Goal: Task Accomplishment & Management: Use online tool/utility

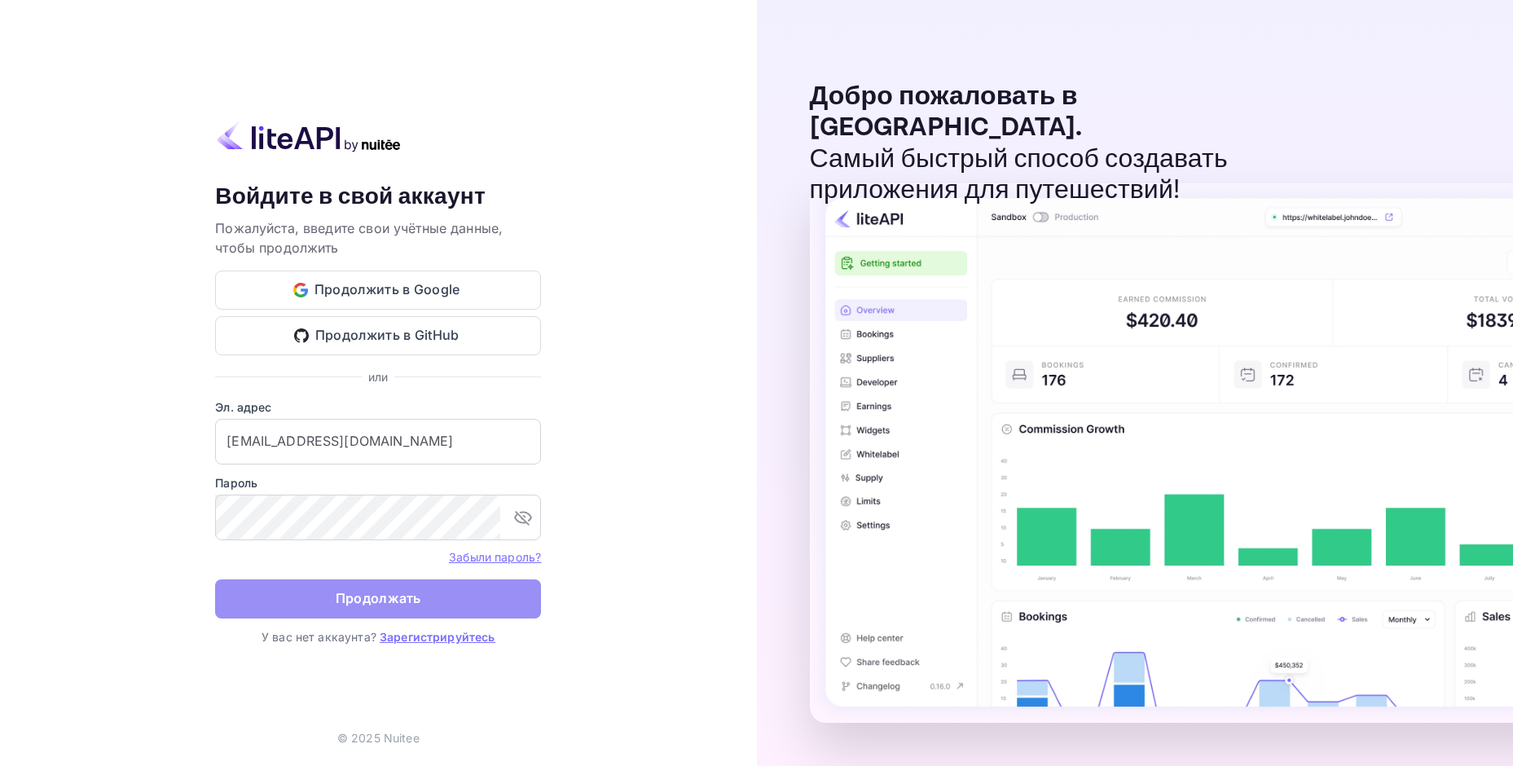
click at [330, 579] on button "Продолжать" at bounding box center [378, 598] width 326 height 39
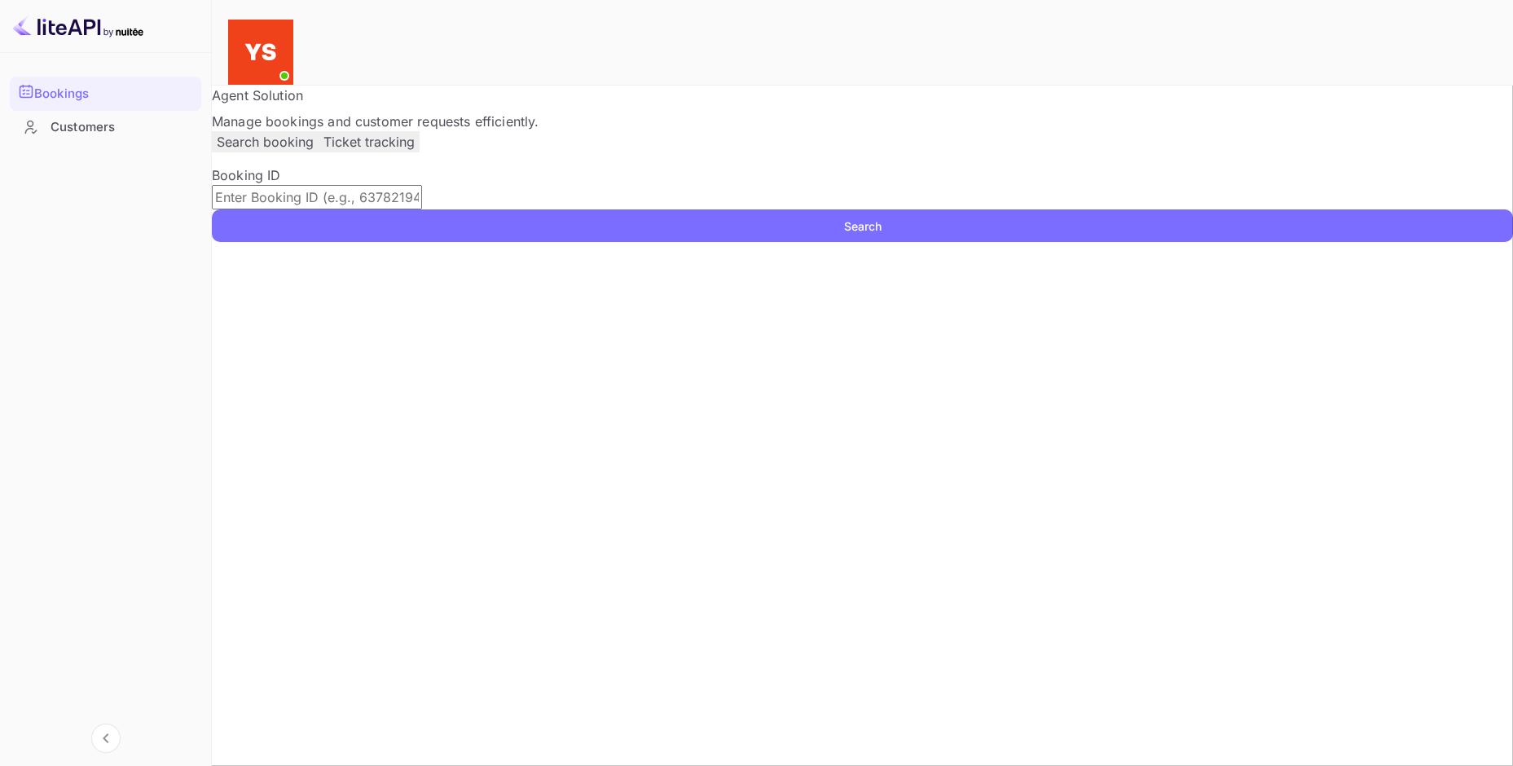
click at [932, 129] on div "Agent Solution Manage bookings and customer requests efficiently." at bounding box center [863, 109] width 1302 height 46
click at [333, 209] on input "text" at bounding box center [317, 197] width 210 height 24
paste input "YA-4222-5416-7651"
click at [882, 235] on ya-tr-span "Search" at bounding box center [862, 226] width 37 height 17
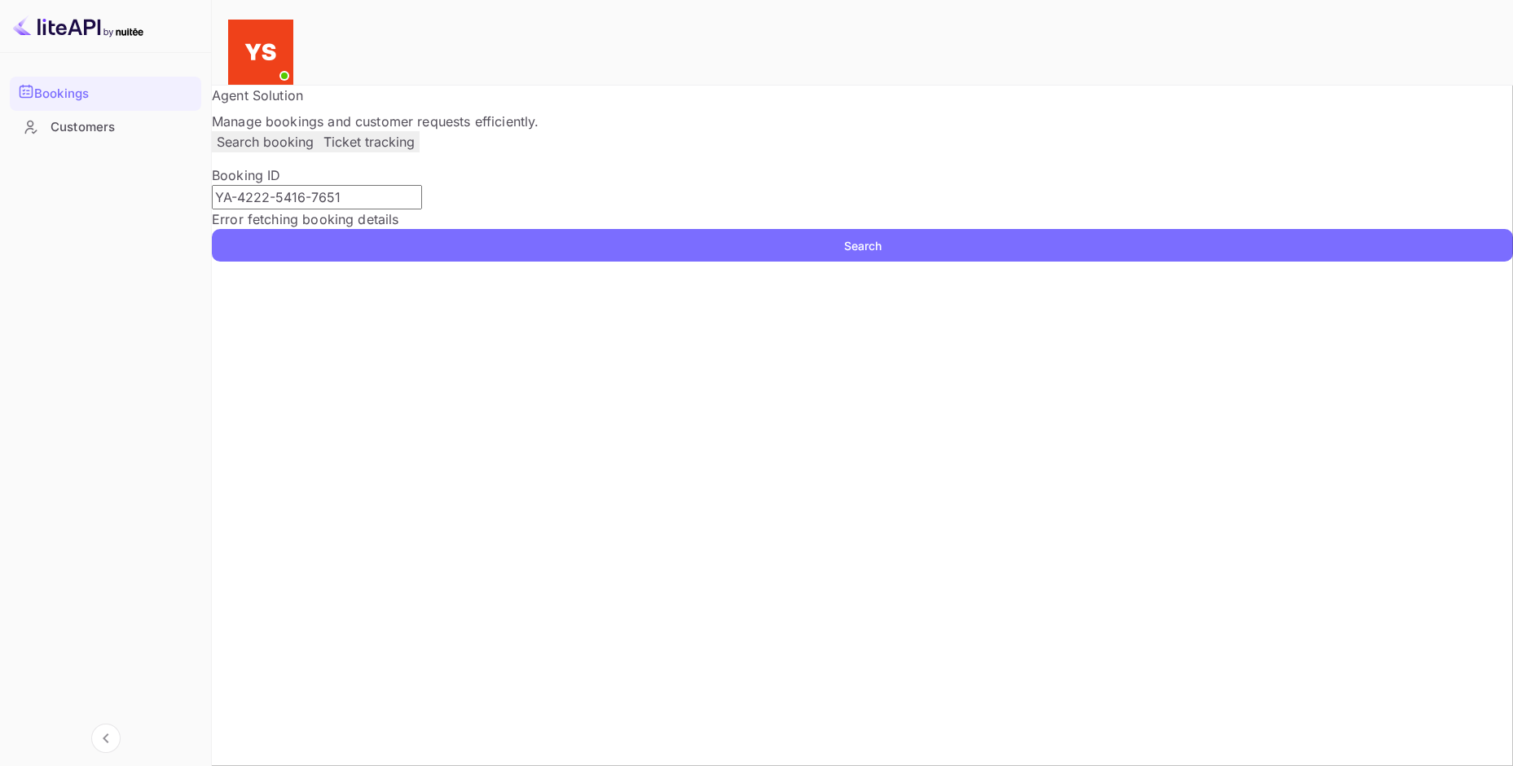
drag, startPoint x: 631, startPoint y: 240, endPoint x: -39, endPoint y: 214, distance: 670.4
click at [0, 214] on html "Bookings Customers Now you can check your travel website directly from the link…" at bounding box center [756, 544] width 1513 height 1089
paste input "9701686"
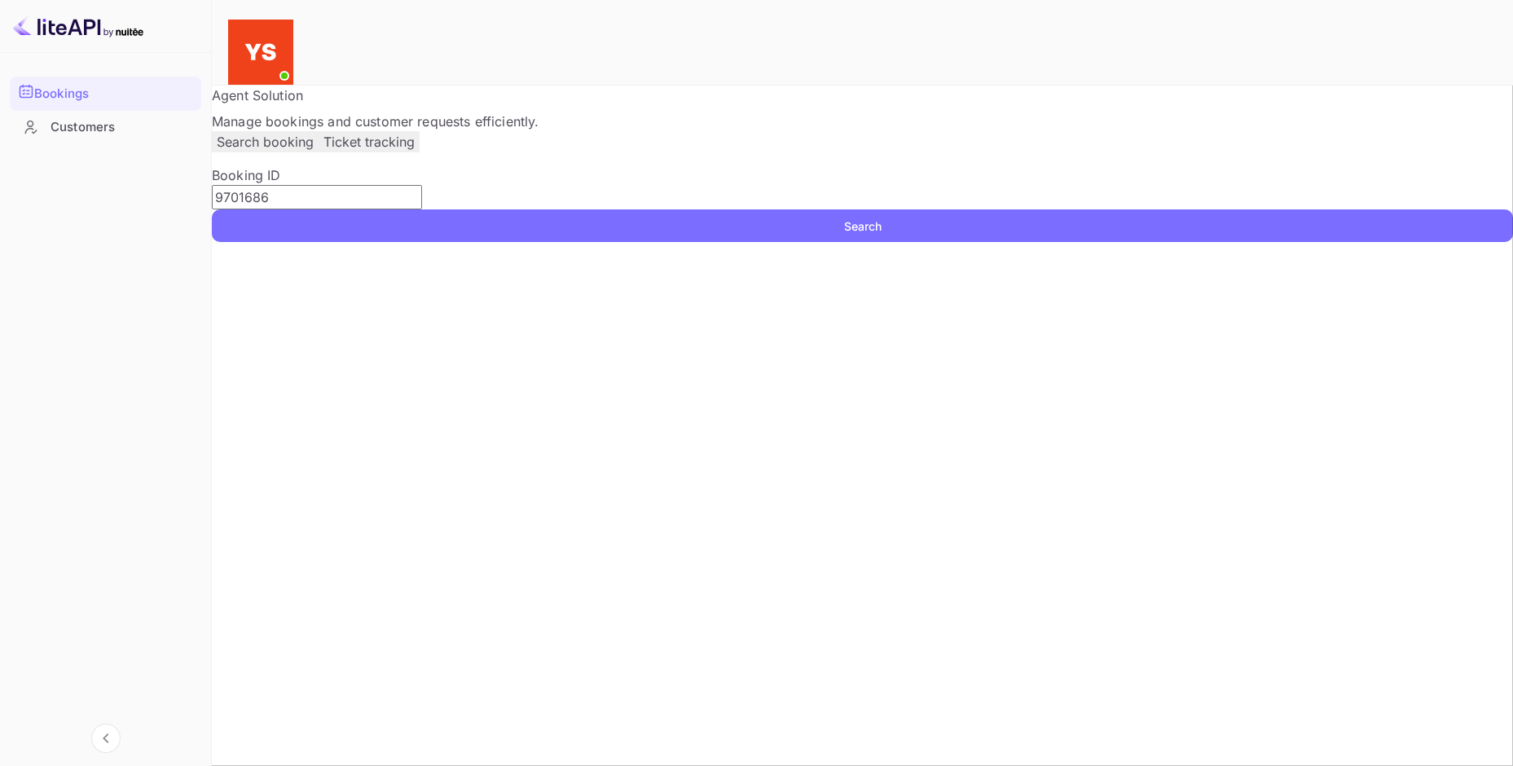
type input "9701686"
click at [1131, 242] on button "Search" at bounding box center [863, 225] width 1302 height 33
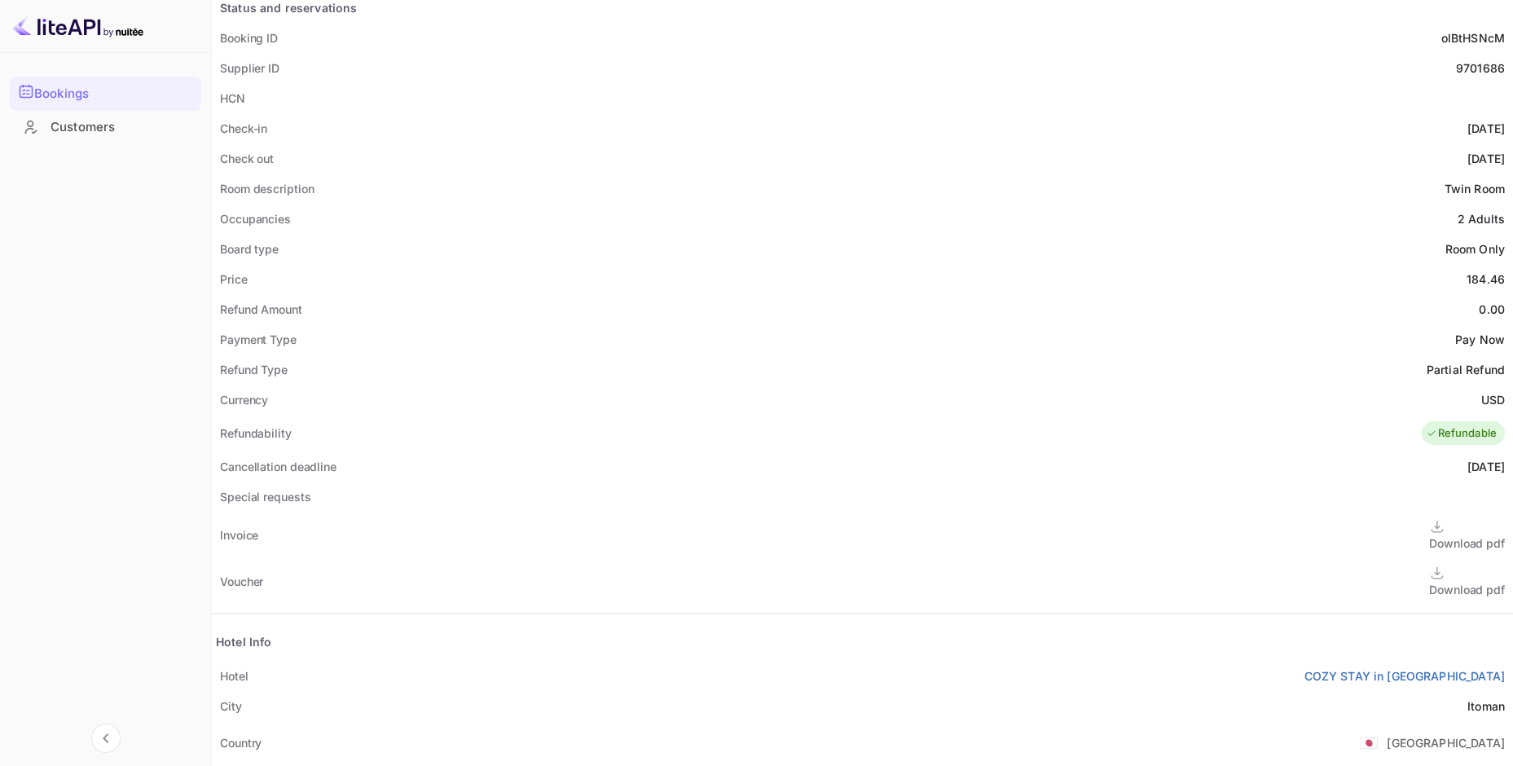
scroll to position [489, 0]
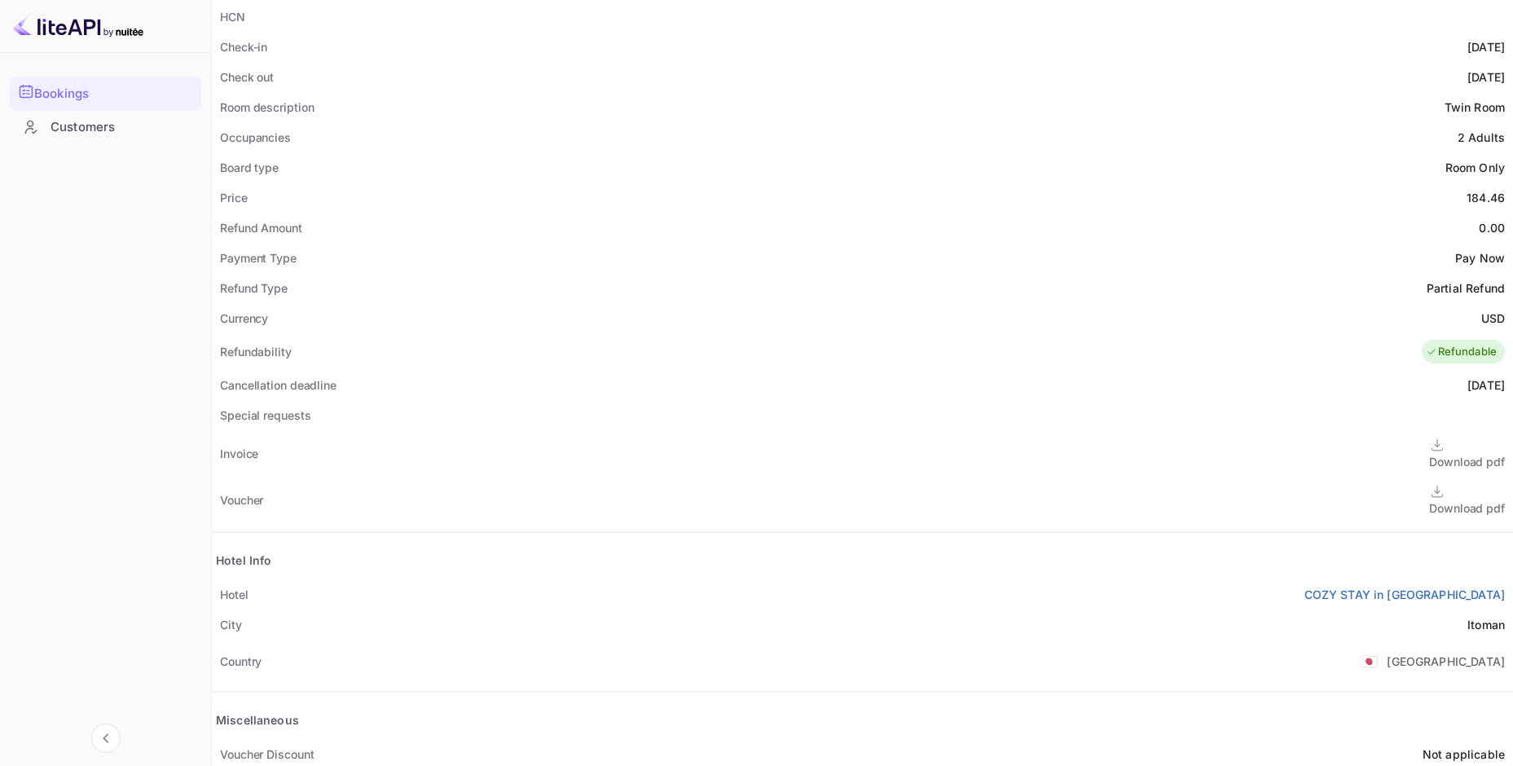
click at [1430, 483] on div "Download pdf" at bounding box center [1468, 499] width 76 height 33
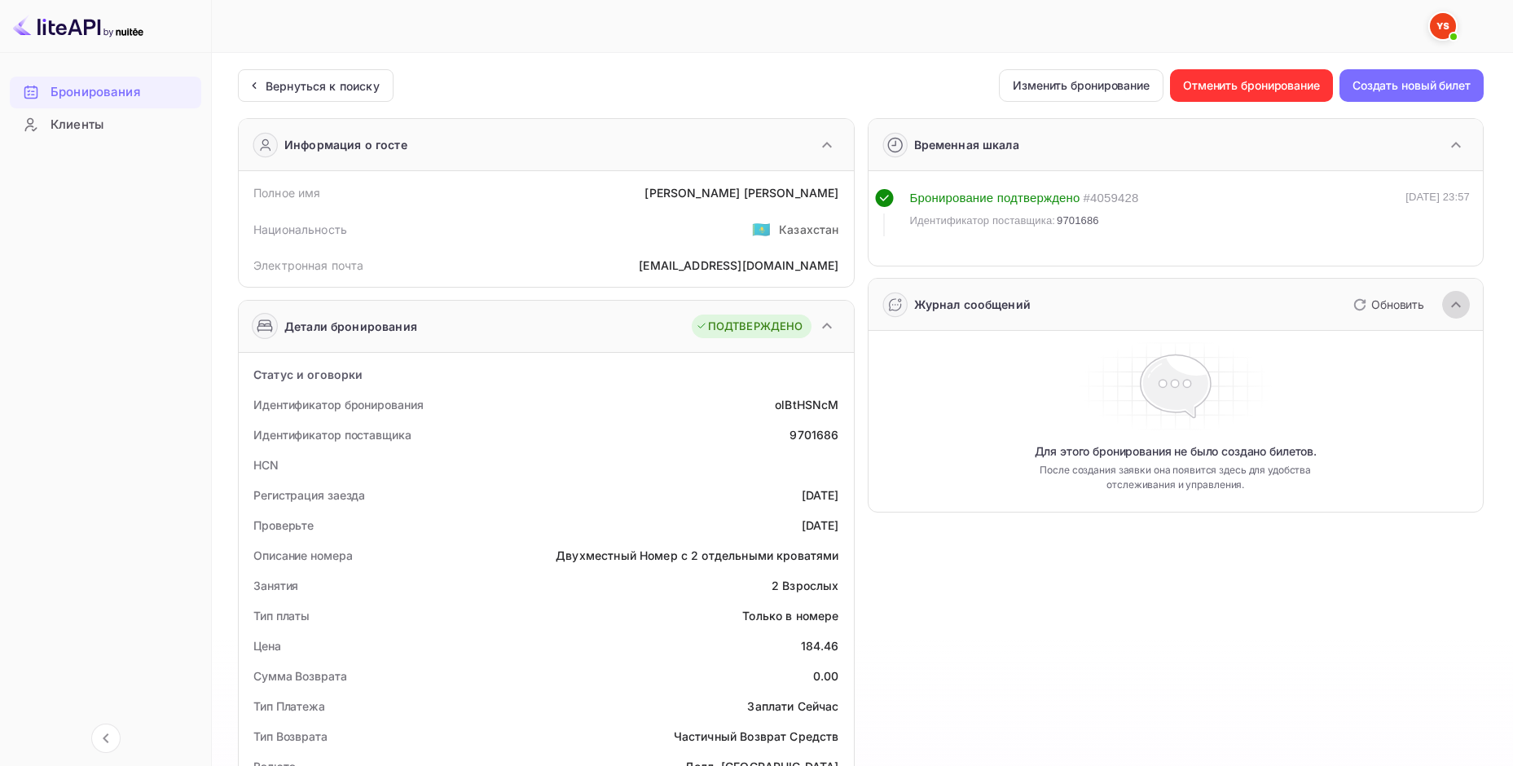
click at [1456, 304] on icon "button" at bounding box center [1457, 305] width 20 height 20
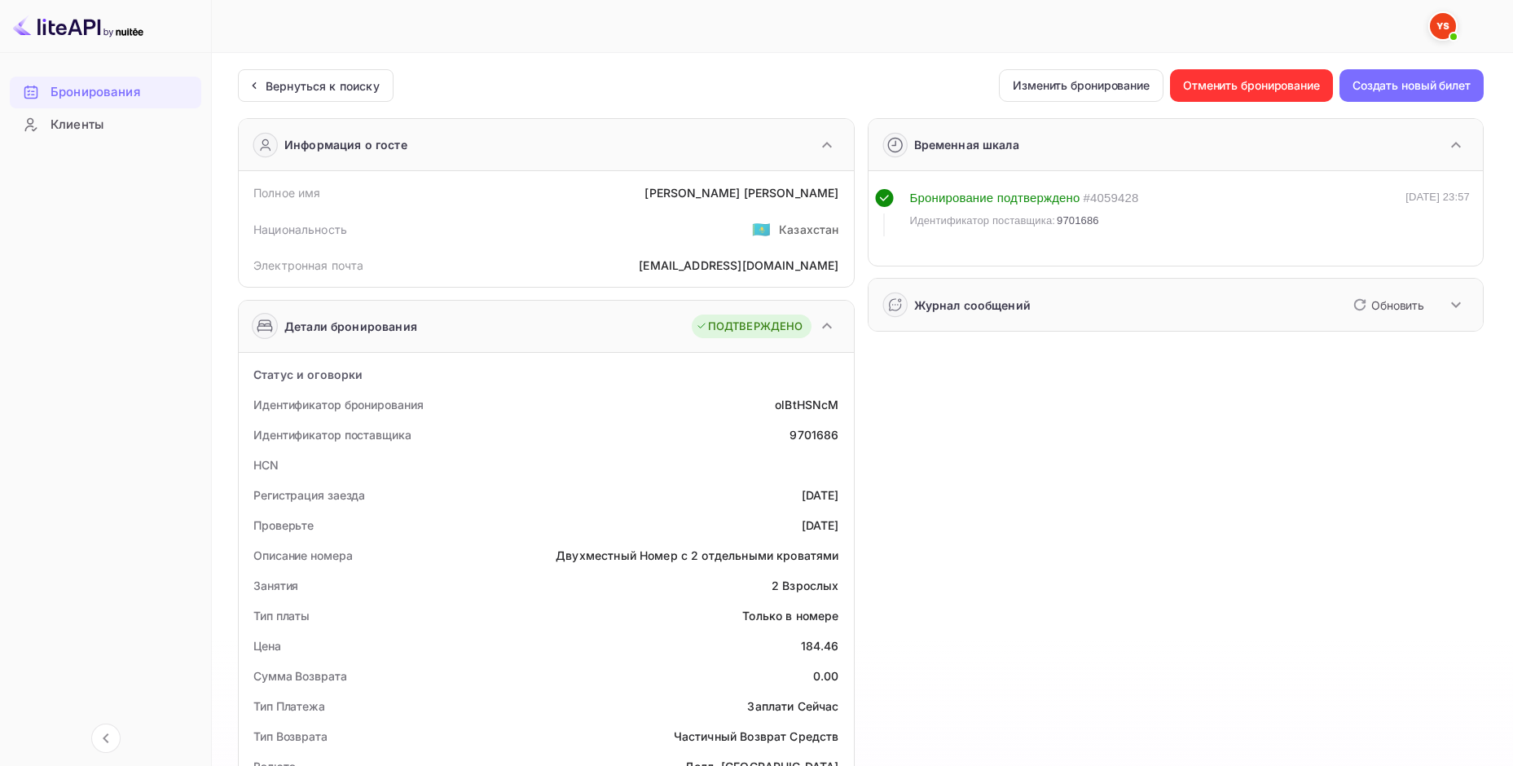
click at [1456, 304] on icon "button" at bounding box center [1457, 305] width 20 height 20
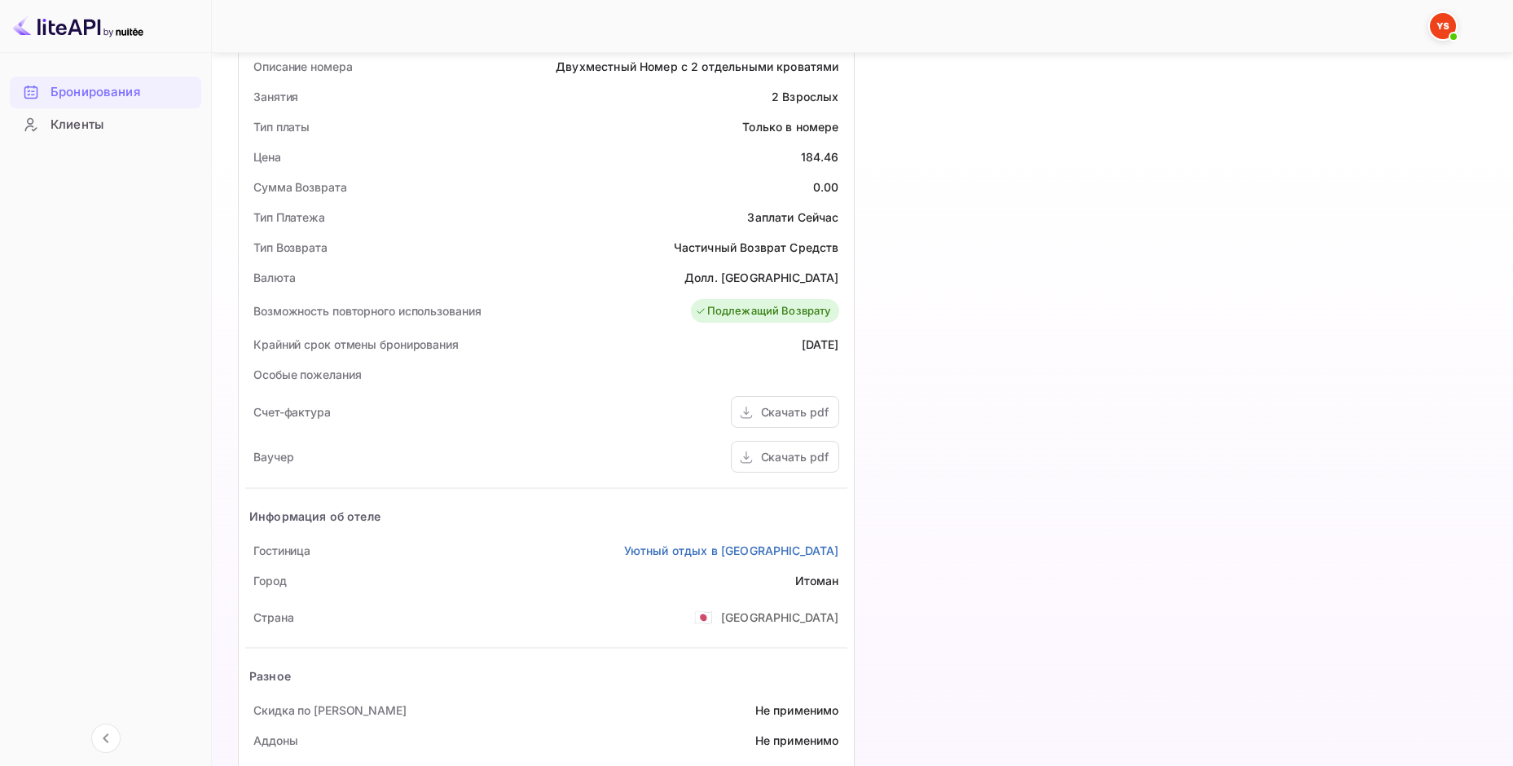
scroll to position [547, 0]
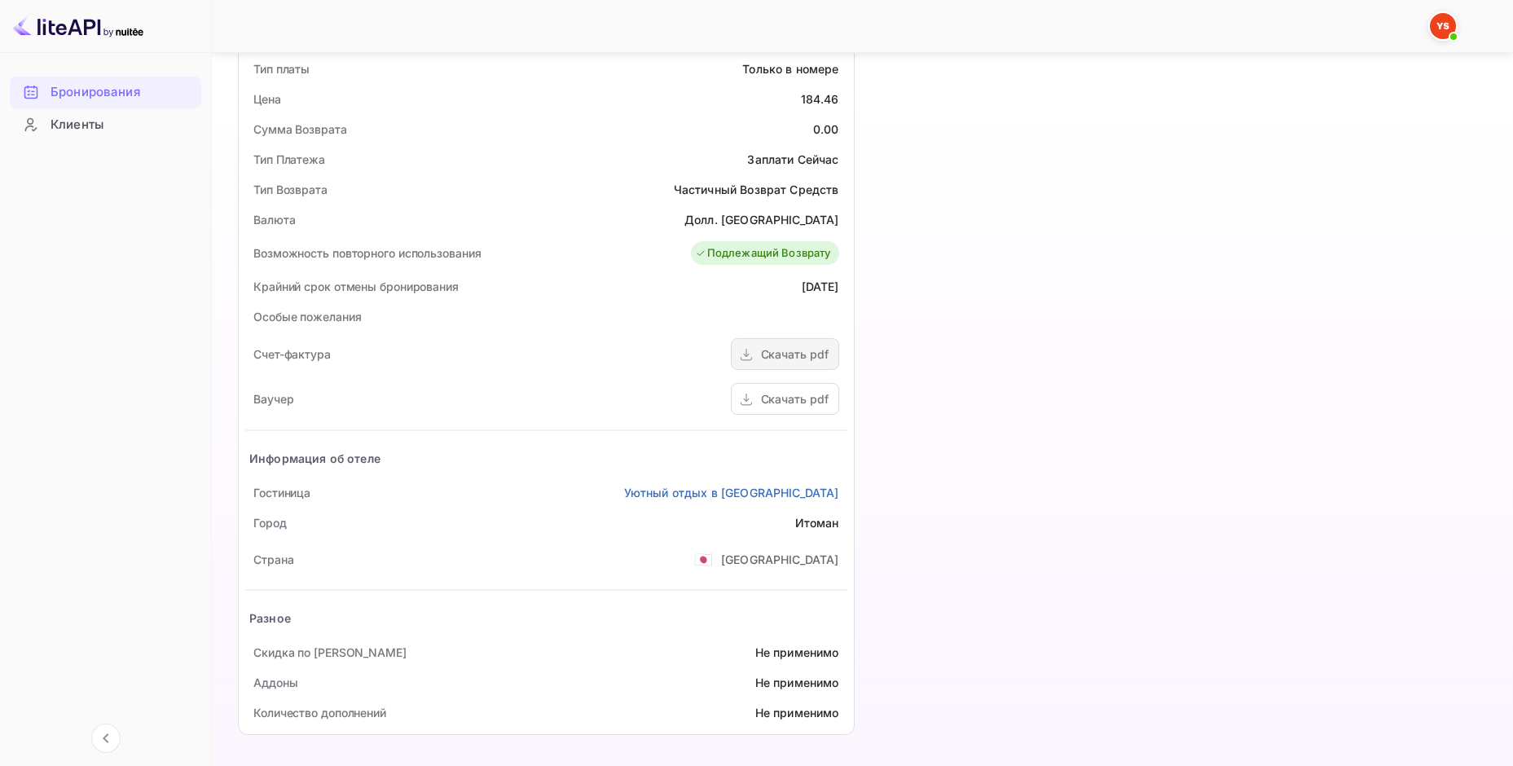
click at [803, 355] on ya-tr-span "Скачать pdf" at bounding box center [795, 354] width 68 height 14
click at [811, 410] on div "Скачать pdf" at bounding box center [785, 399] width 108 height 32
